Goal: Use online tool/utility: Use online tool/utility

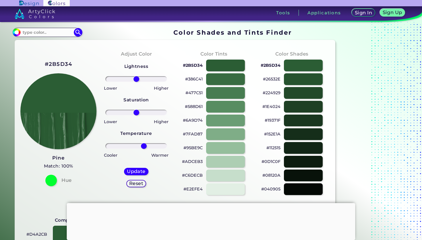
type input "27"
click at [144, 146] on input "range" at bounding box center [136, 146] width 62 height 6
click at [130, 80] on input "range" at bounding box center [136, 79] width 62 height 6
type input "-51"
click at [122, 80] on input "range" at bounding box center [136, 79] width 62 height 6
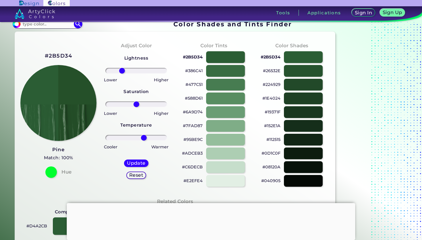
scroll to position [9, 0]
click at [132, 163] on h5 "Update" at bounding box center [135, 163] width 17 height 4
type input "#255029"
type input "0"
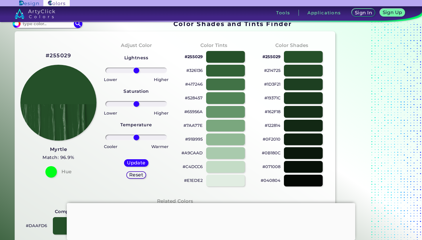
click at [67, 56] on h2 "#255029" at bounding box center [59, 55] width 26 height 7
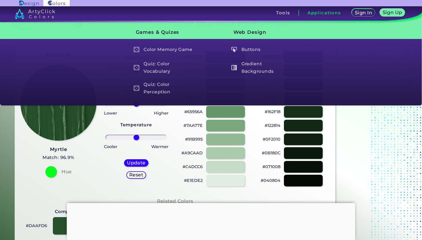
click at [62, 150] on h3 "Myrtle" at bounding box center [58, 149] width 32 height 7
